Goal: Transaction & Acquisition: Purchase product/service

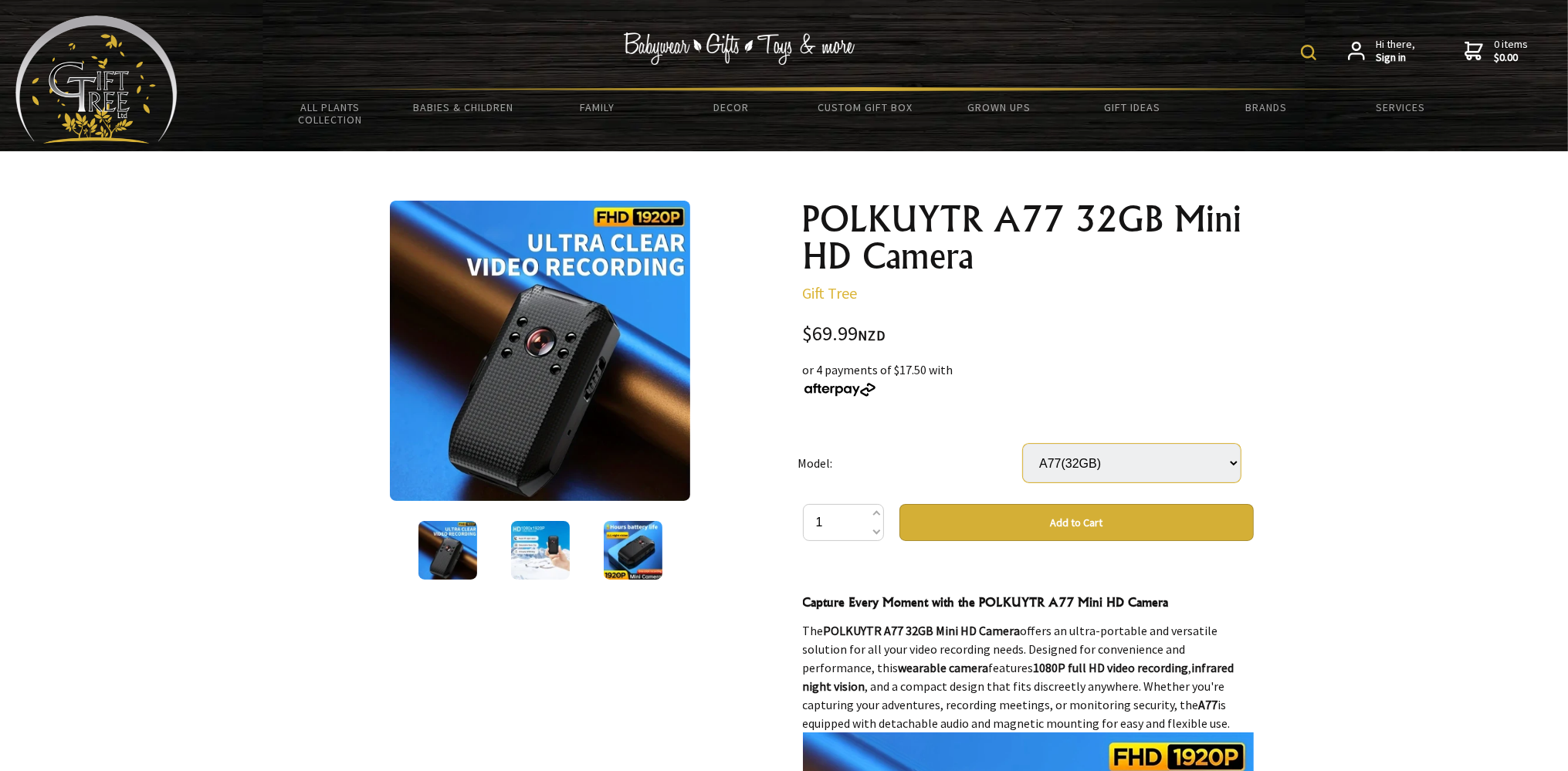
click at [1023, 444] on select "A77(32GB)" at bounding box center [1132, 463] width 218 height 38
click at [1139, 395] on div "or 4 payments of $17.50 with" at bounding box center [1028, 379] width 451 height 37
click at [536, 531] on img at bounding box center [540, 550] width 58 height 58
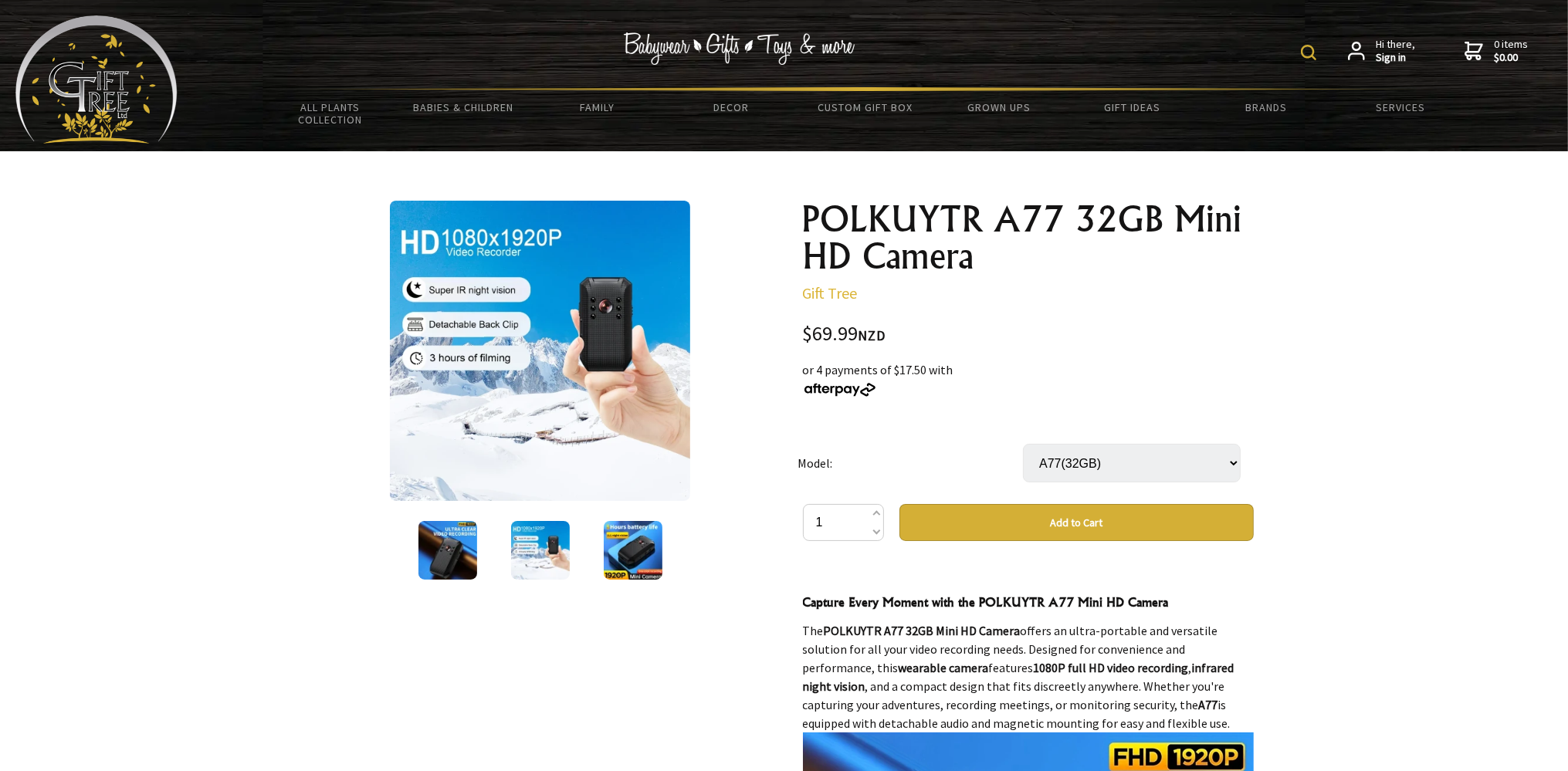
click at [623, 540] on img at bounding box center [633, 550] width 58 height 58
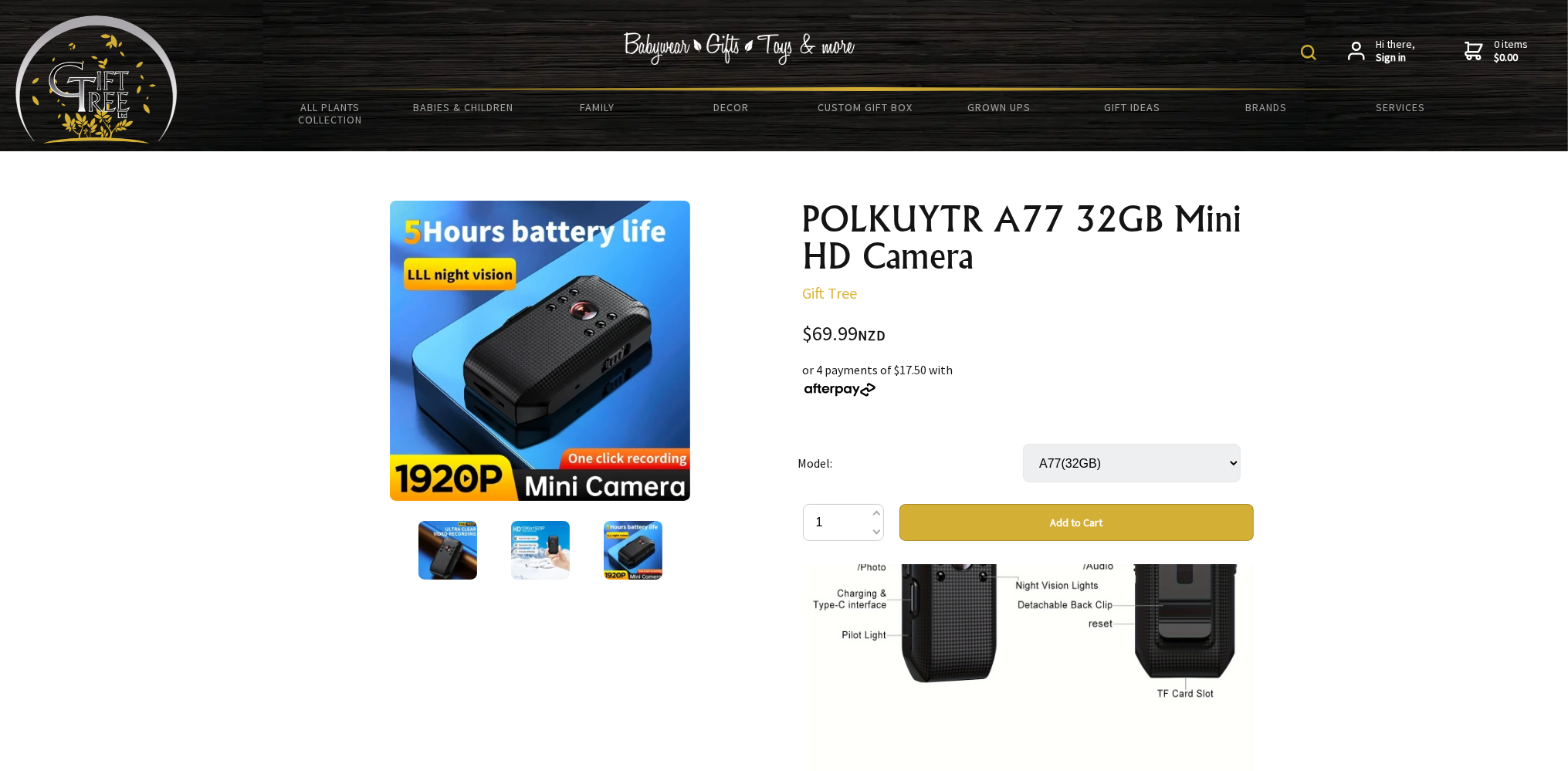
click at [570, 551] on div at bounding box center [540, 551] width 93 height 65
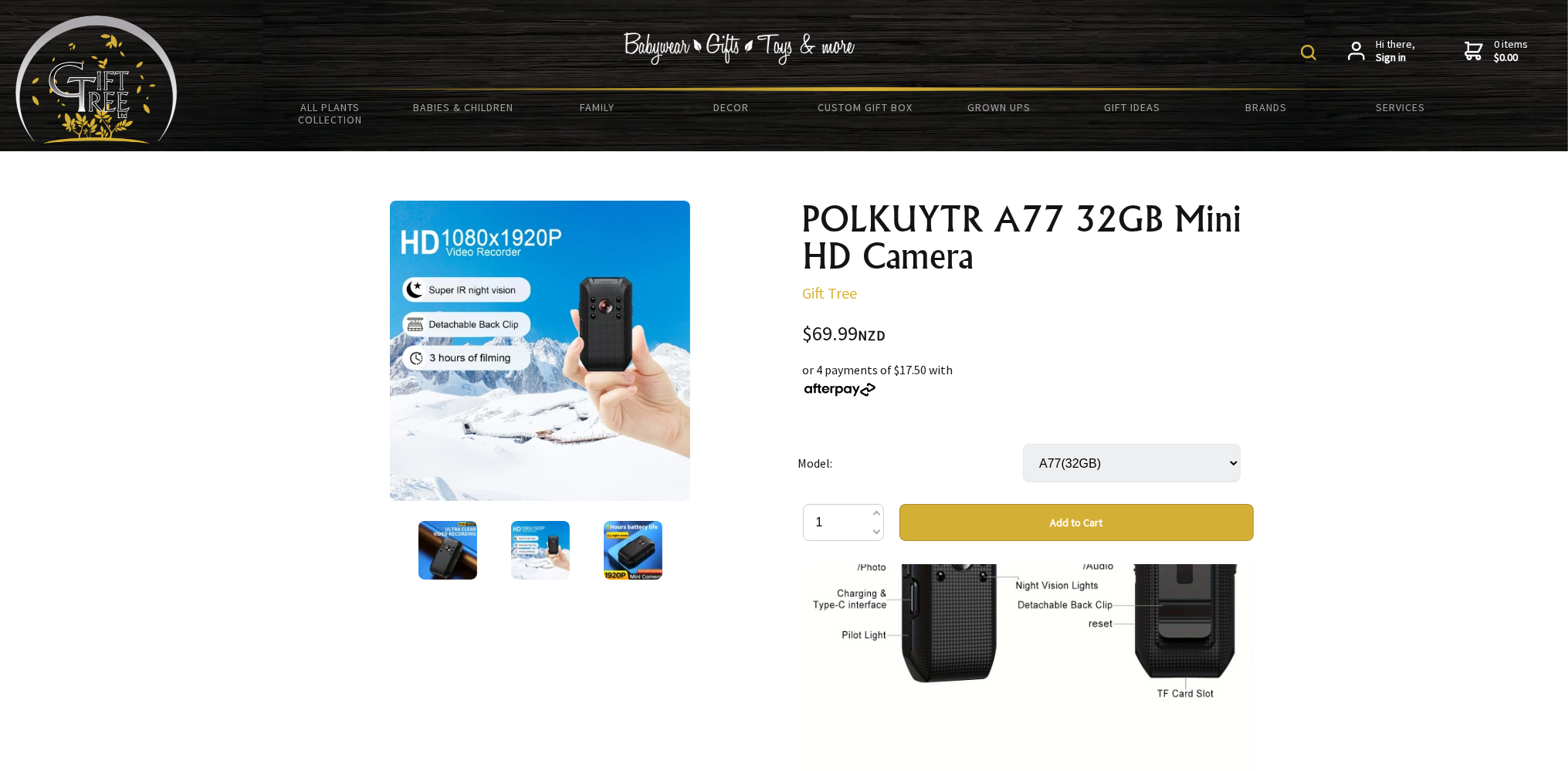
click at [623, 546] on img at bounding box center [633, 550] width 58 height 58
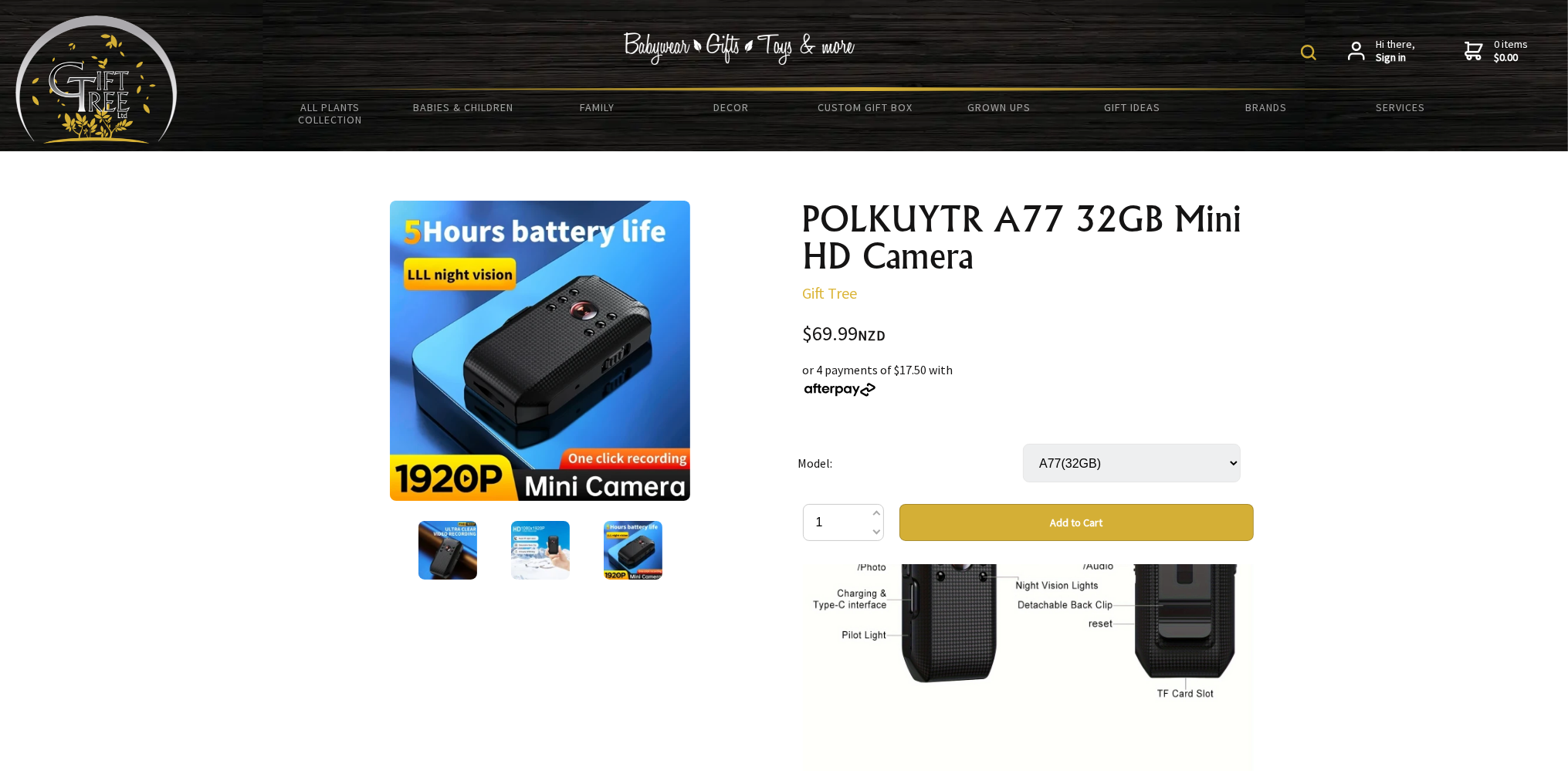
click at [443, 545] on img at bounding box center [447, 550] width 58 height 58
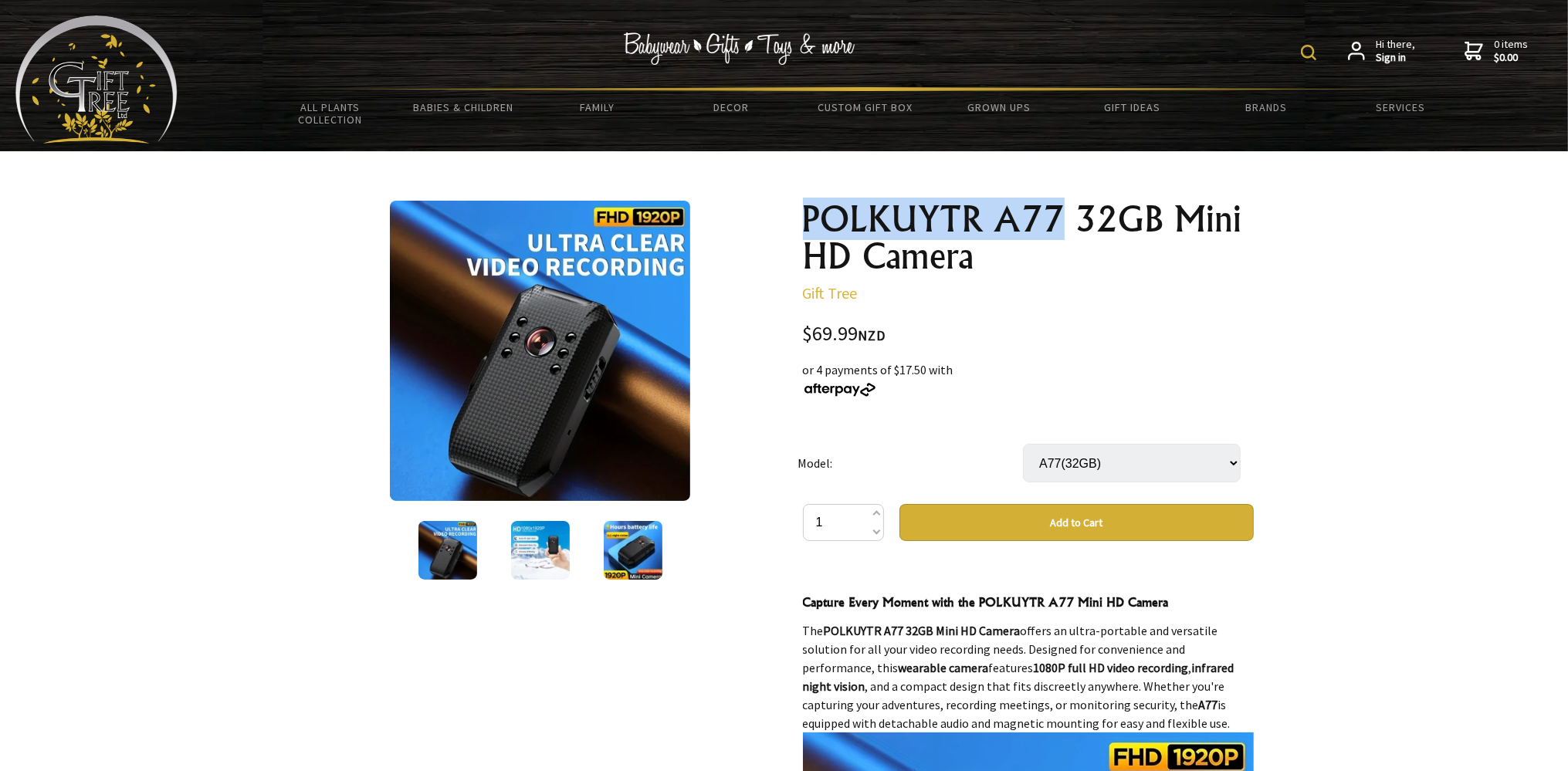
drag, startPoint x: 806, startPoint y: 217, endPoint x: 1056, endPoint y: 219, distance: 250.0
click at [1056, 219] on h1 "POLKUYTR A77 32GB Mini HD Camera" at bounding box center [1028, 238] width 451 height 74
